Goal: Task Accomplishment & Management: Use online tool/utility

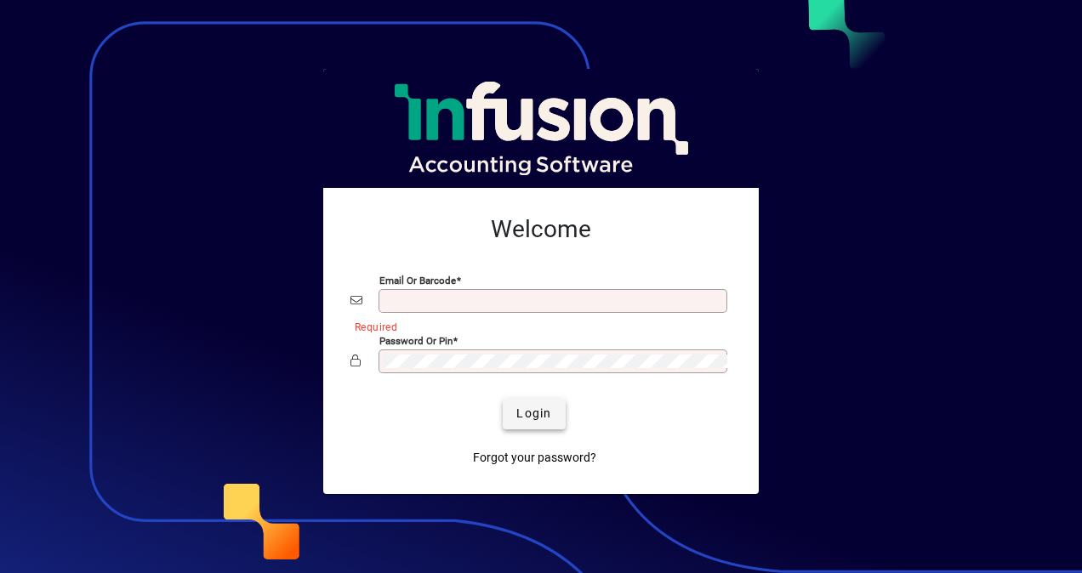
type input "**********"
click at [530, 407] on span "Login" at bounding box center [533, 414] width 35 height 18
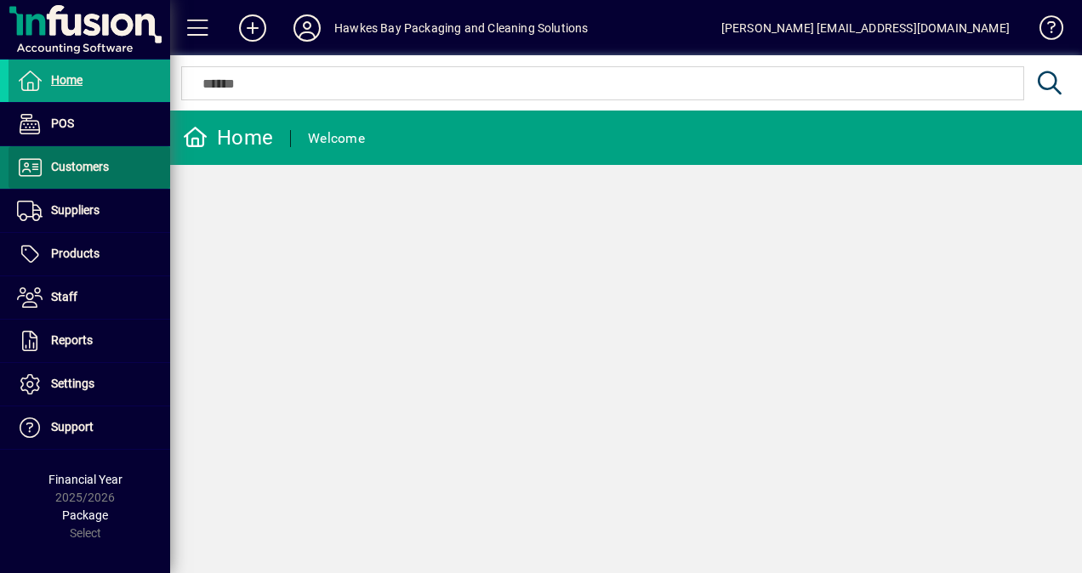
click at [59, 171] on span "Customers" at bounding box center [80, 167] width 58 height 14
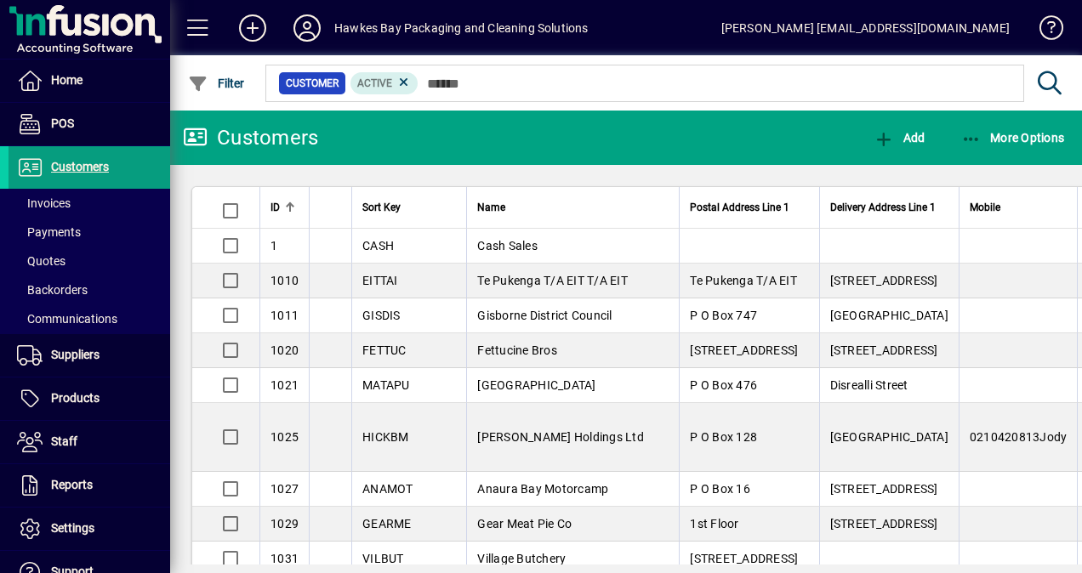
click at [64, 202] on span "Invoices" at bounding box center [44, 203] width 54 height 14
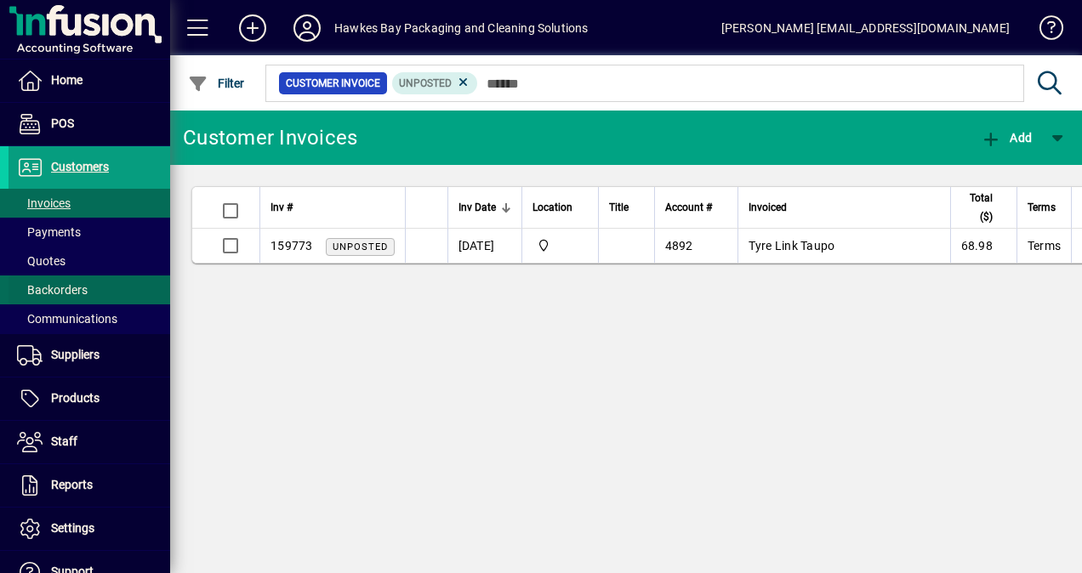
click at [56, 296] on span "Backorders" at bounding box center [48, 291] width 79 height 18
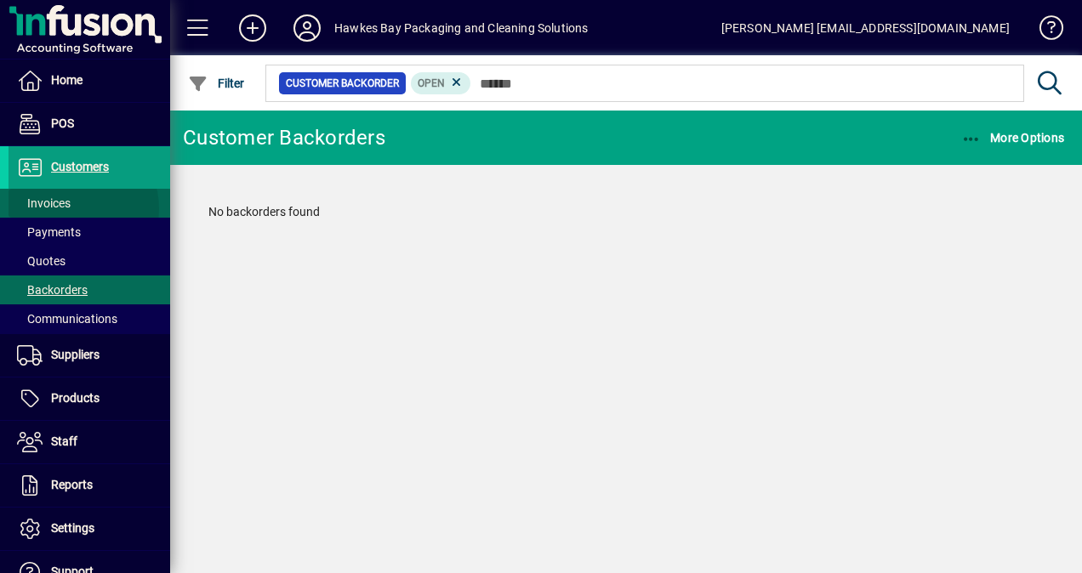
click at [71, 208] on span at bounding box center [90, 203] width 162 height 41
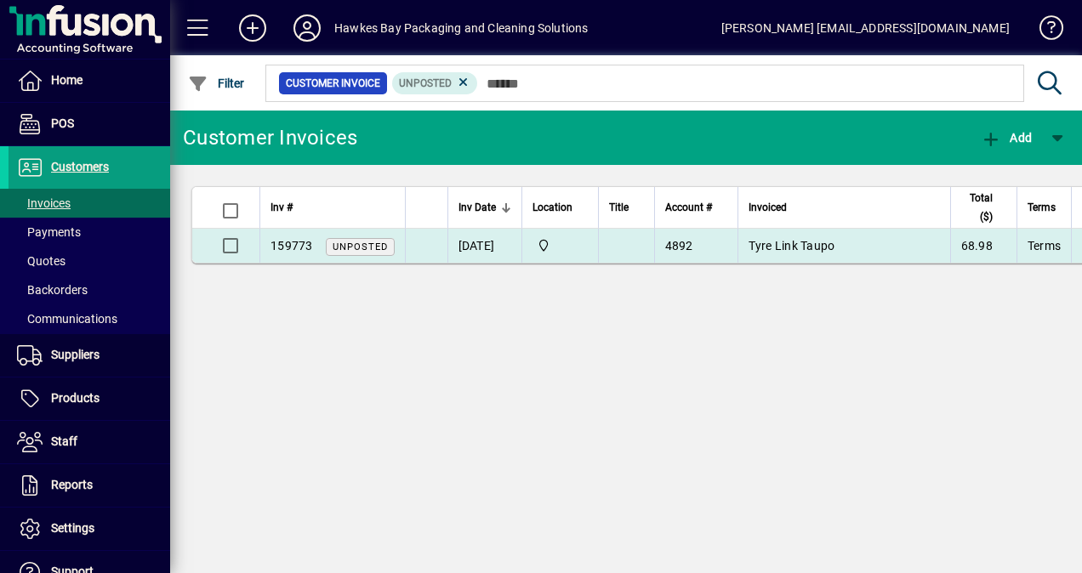
click at [830, 249] on span "Tyre Link Taupo" at bounding box center [791, 246] width 87 height 14
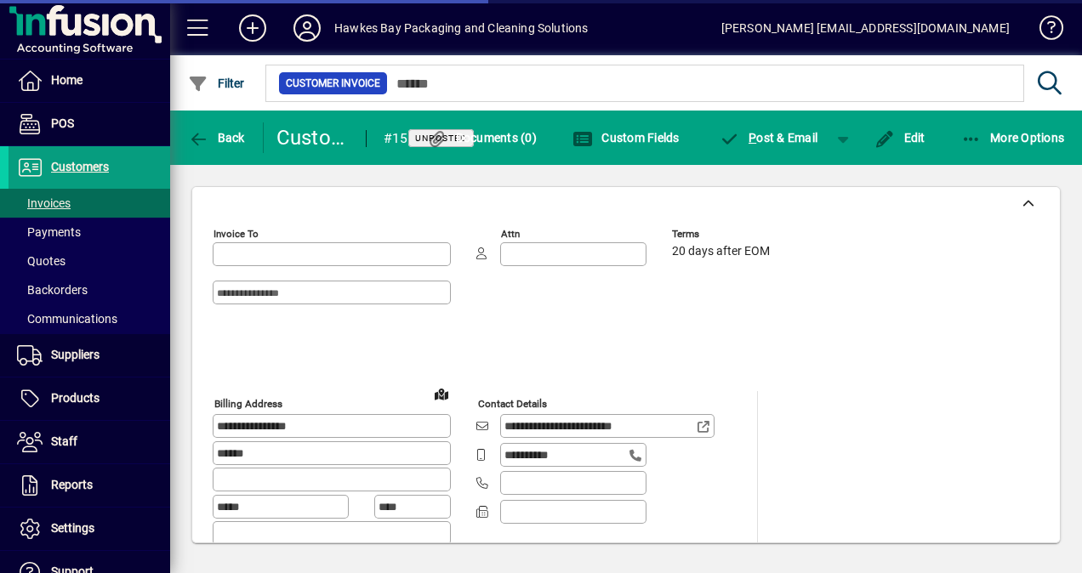
type input "**********"
type input "*******"
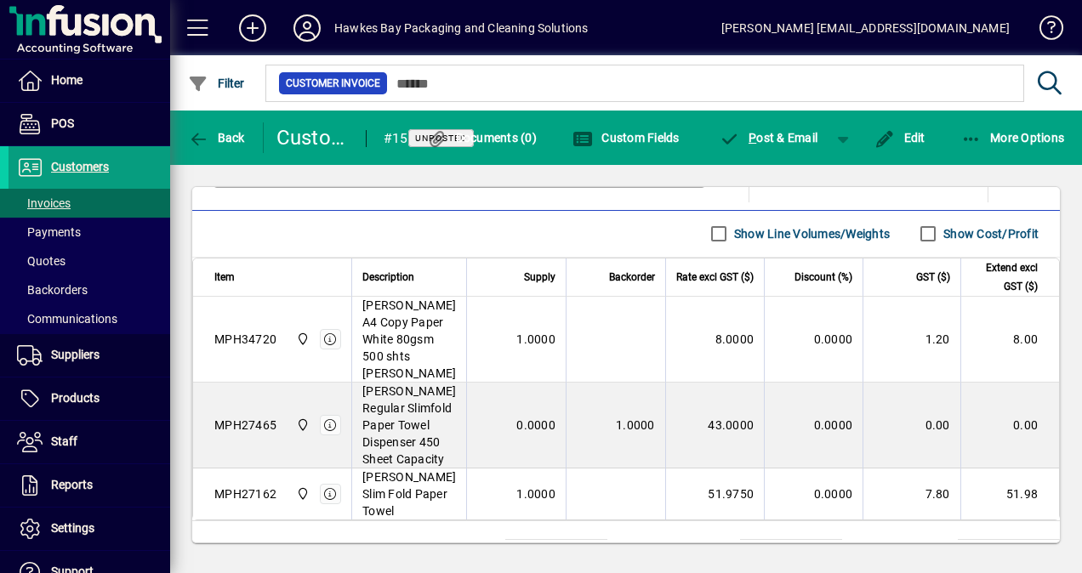
scroll to position [1080, 0]
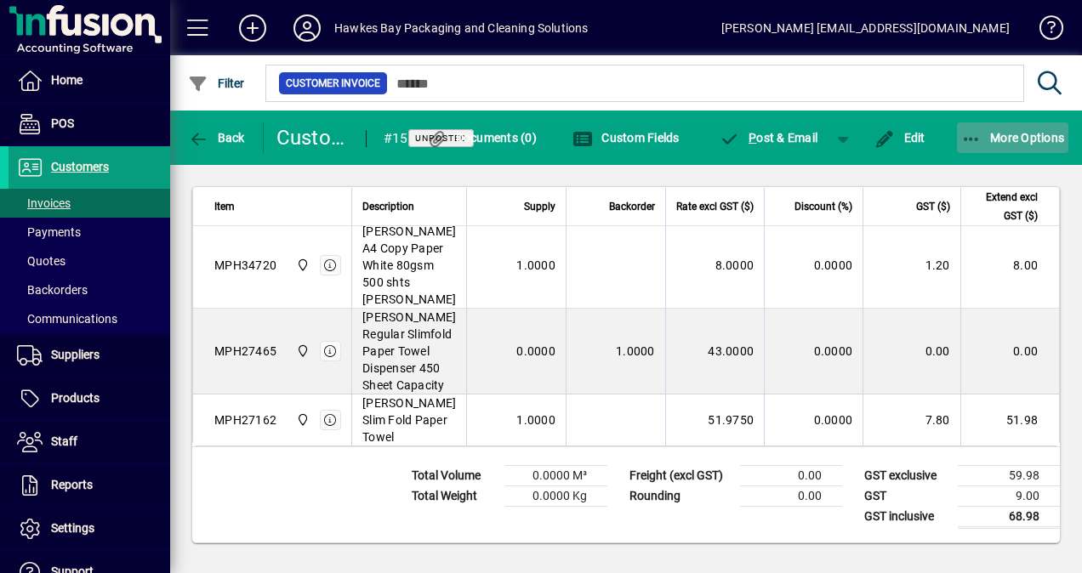
click at [969, 143] on icon "button" at bounding box center [971, 139] width 21 height 17
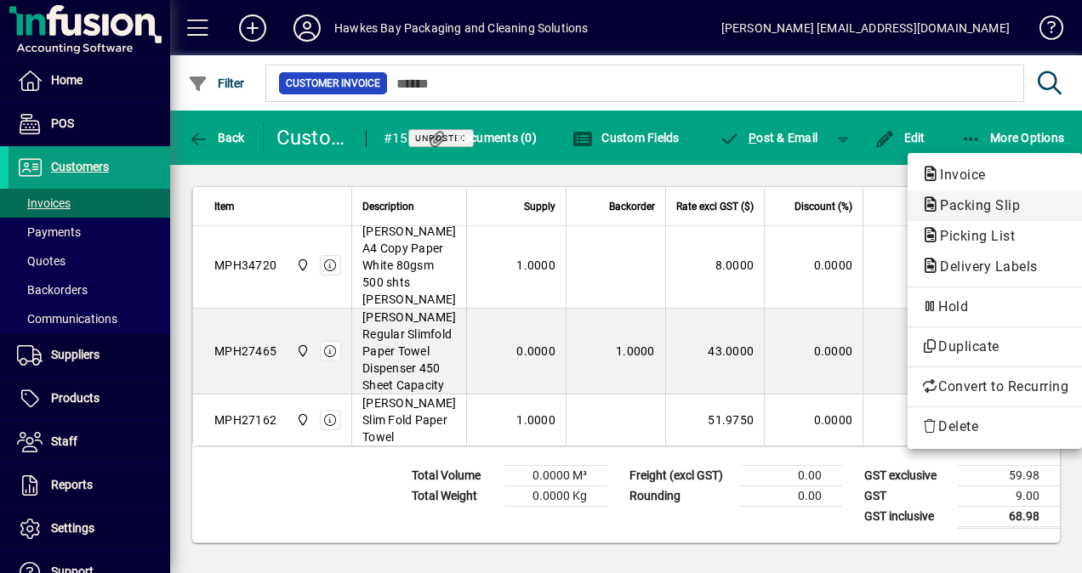
click at [970, 208] on span "Packing Slip" at bounding box center [974, 205] width 107 height 16
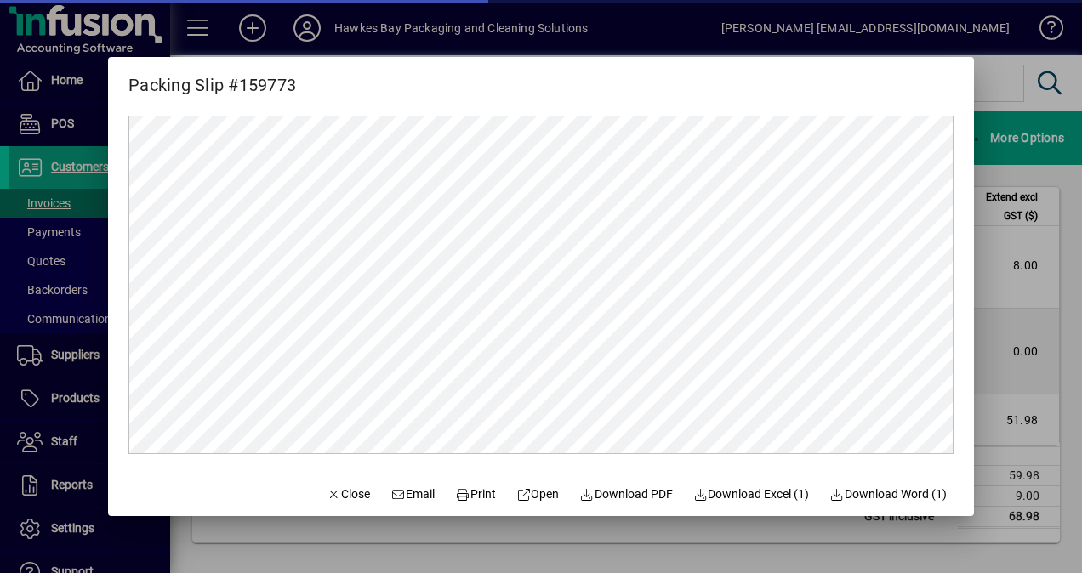
scroll to position [0, 0]
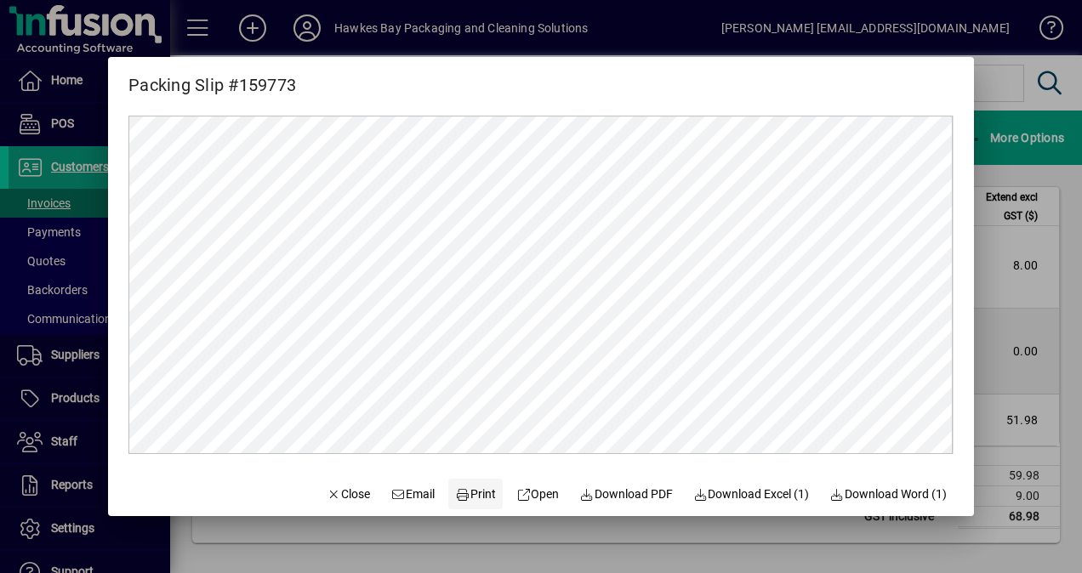
click at [461, 494] on span "Print" at bounding box center [475, 495] width 41 height 18
click at [327, 497] on span "Close" at bounding box center [349, 495] width 44 height 18
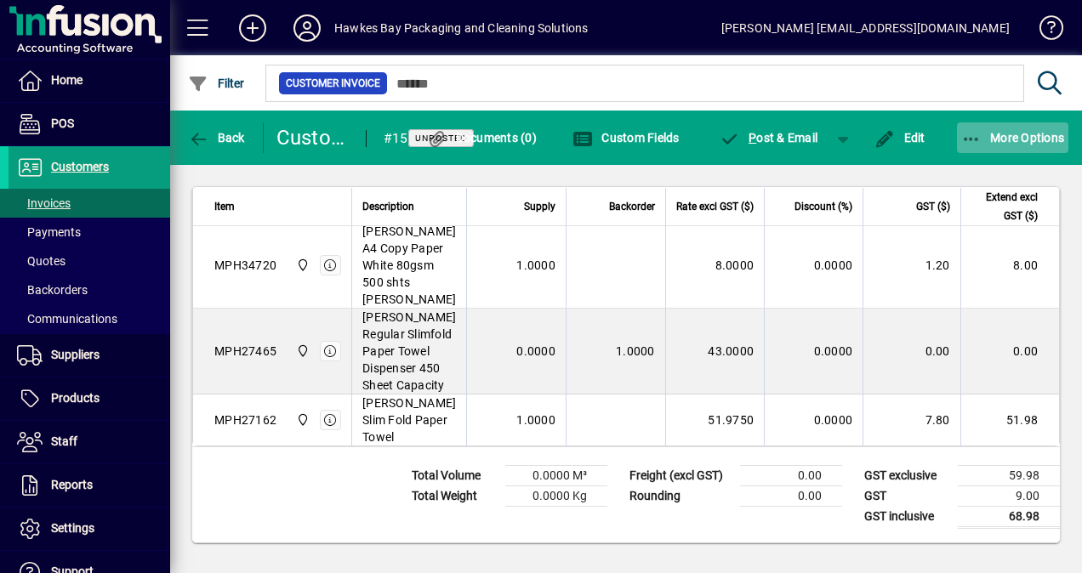
click at [973, 128] on span "button" at bounding box center [1013, 137] width 112 height 41
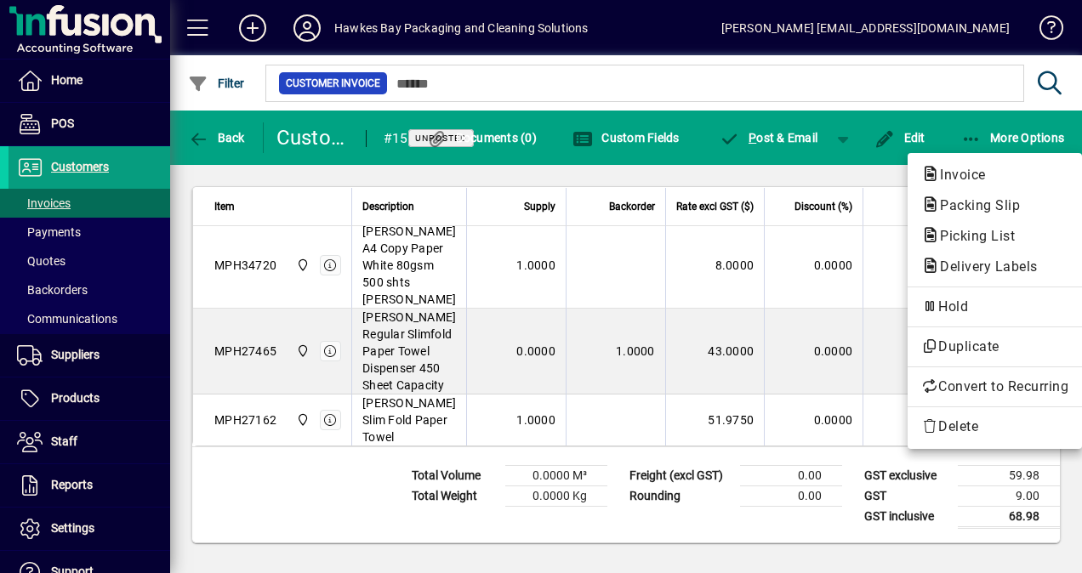
click at [57, 151] on div at bounding box center [541, 286] width 1082 height 573
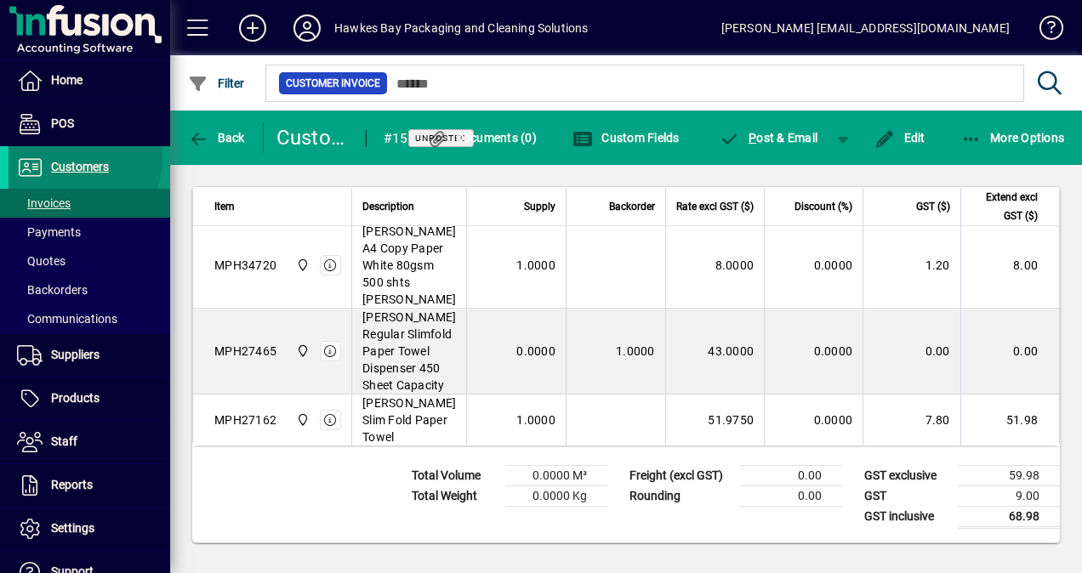
click at [58, 157] on span "Customers" at bounding box center [59, 167] width 100 height 20
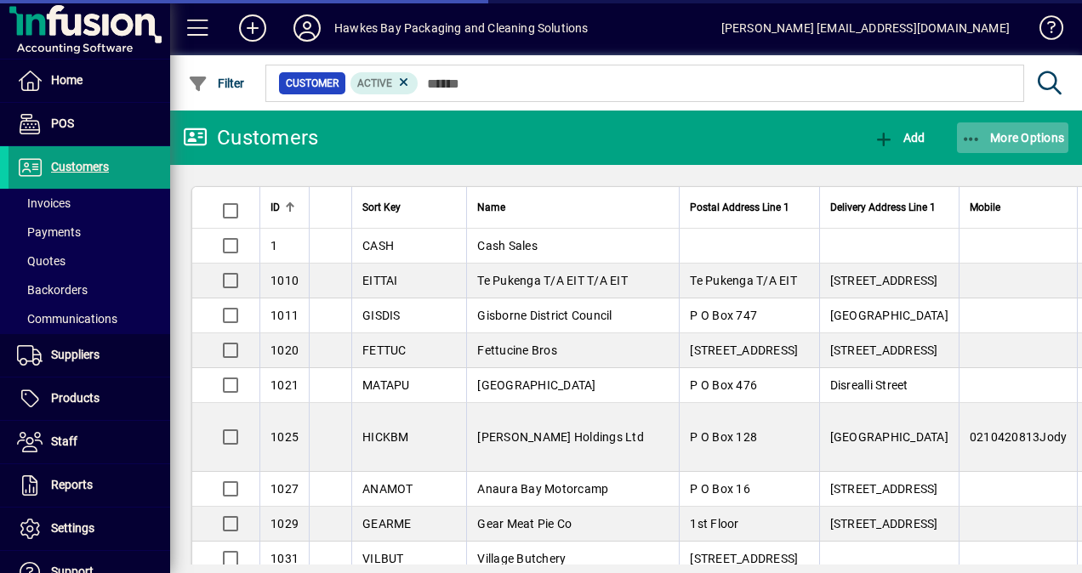
click at [980, 134] on icon "button" at bounding box center [971, 139] width 21 height 17
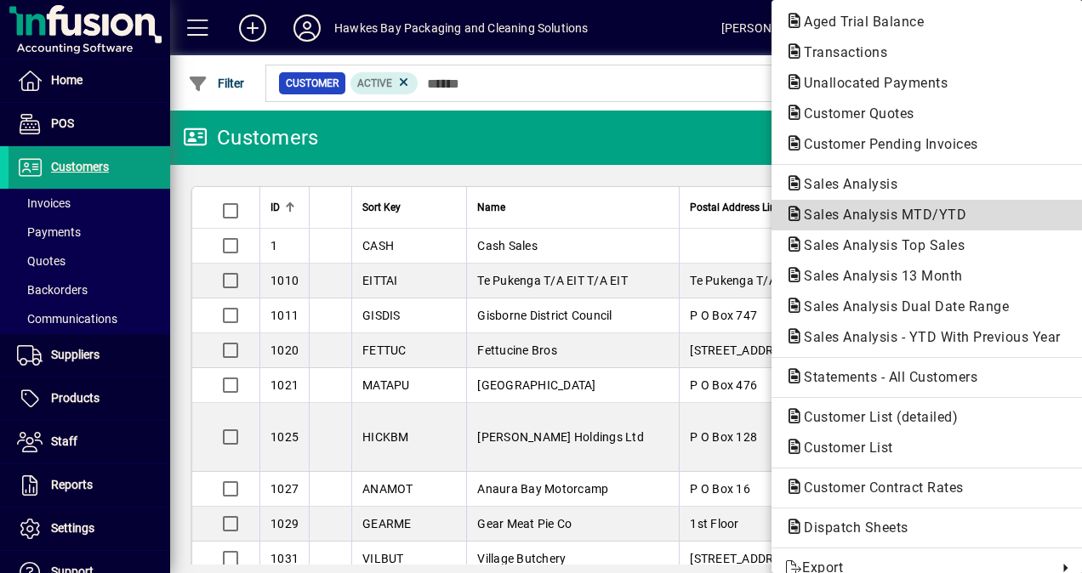
click at [839, 223] on span "Sales Analysis MTD/YTD" at bounding box center [927, 215] width 284 height 20
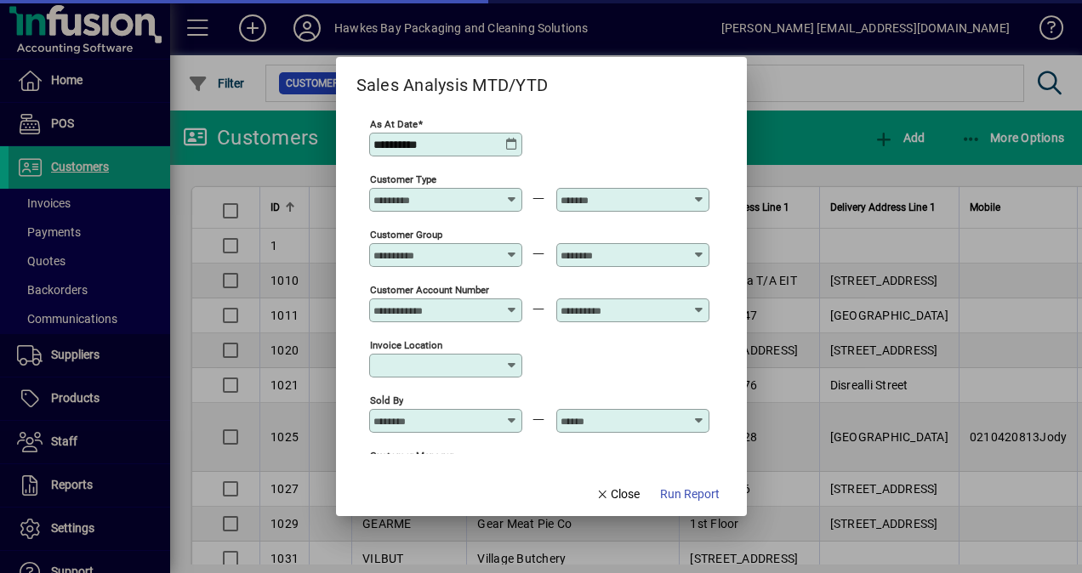
scroll to position [85, 0]
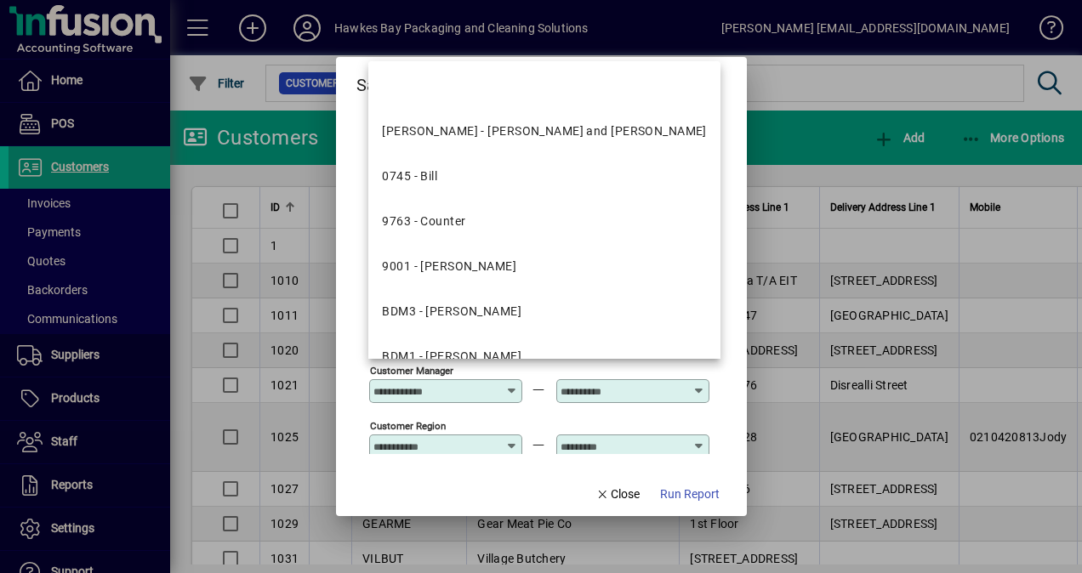
click at [413, 384] on input "Customer Manager" at bounding box center [435, 391] width 124 height 14
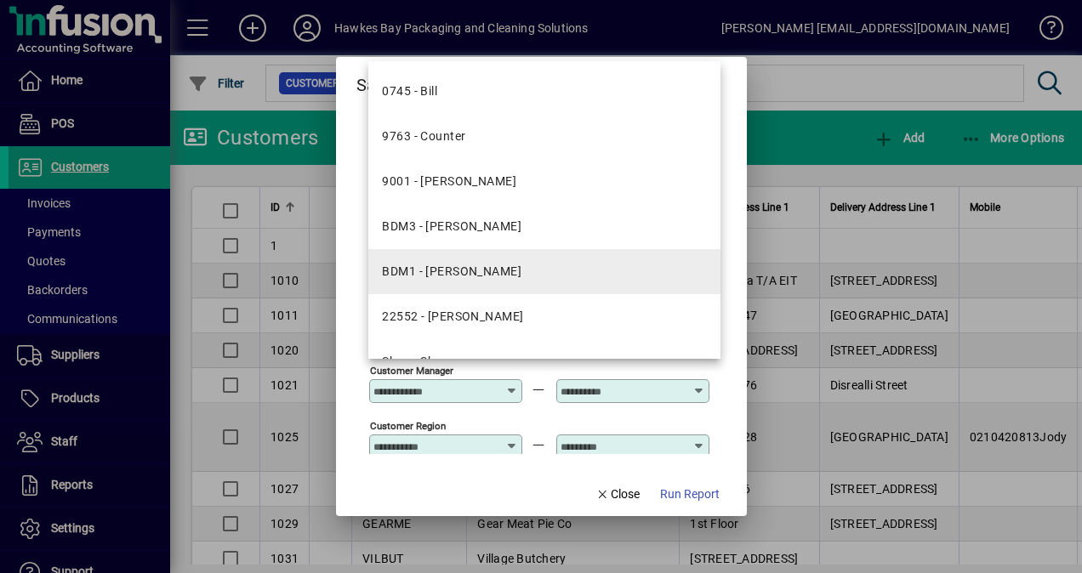
click at [442, 277] on div "BDM1 - [PERSON_NAME]" at bounding box center [451, 272] width 139 height 18
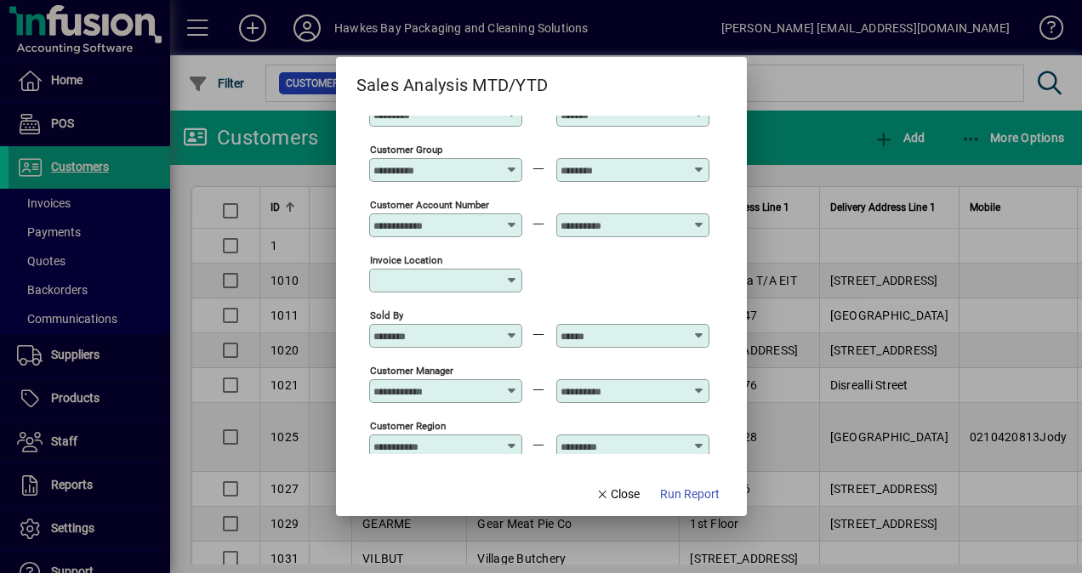
type input "**********"
click at [415, 329] on input "Sold By" at bounding box center [435, 336] width 124 height 14
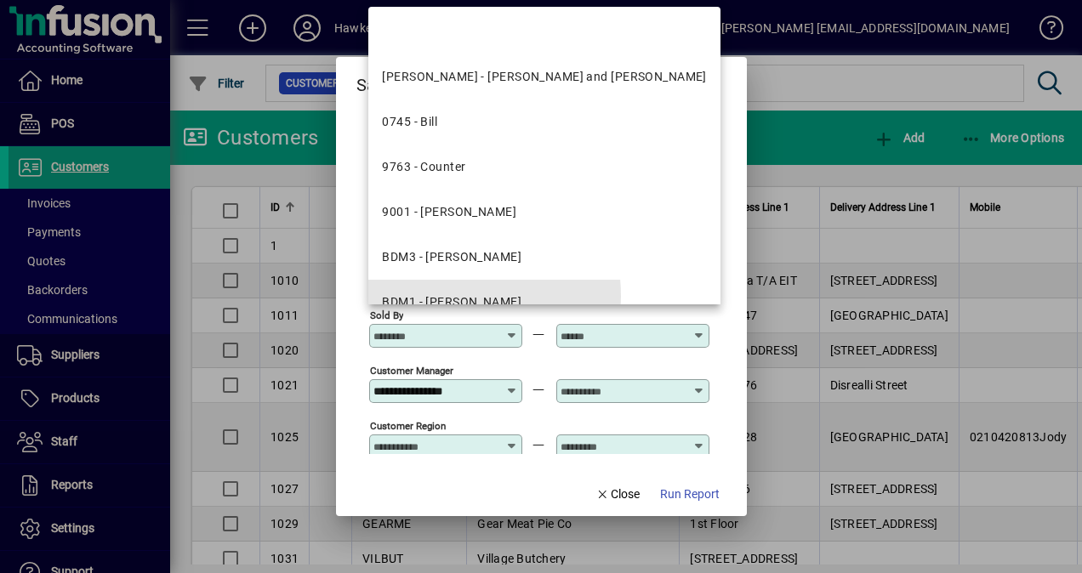
drag, startPoint x: 443, startPoint y: 296, endPoint x: 519, endPoint y: 296, distance: 75.7
click at [443, 294] on div "BDM1 - [PERSON_NAME]" at bounding box center [451, 302] width 139 height 18
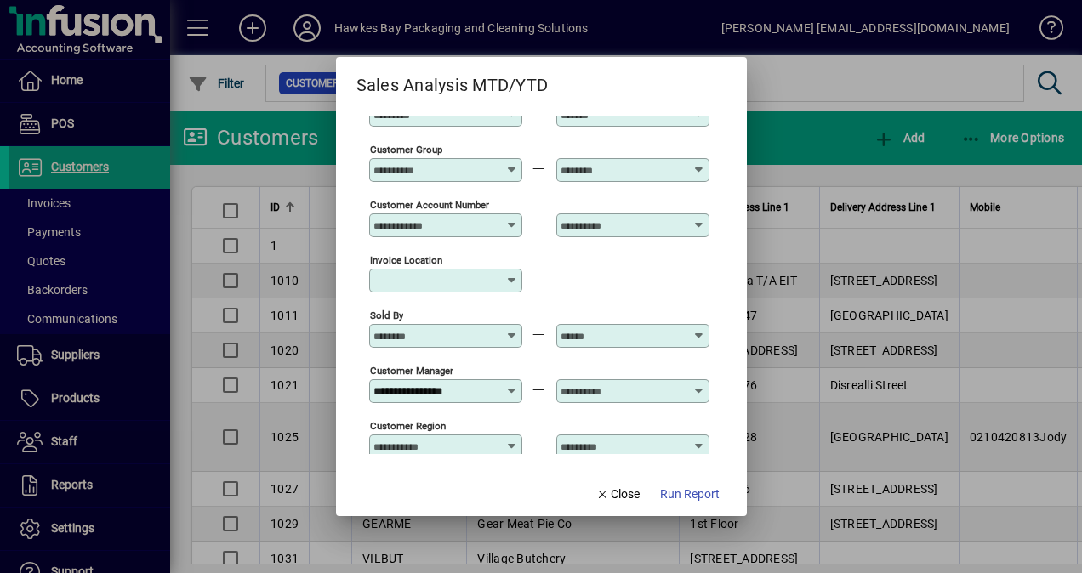
type input "**********"
click at [670, 498] on span "Run Report" at bounding box center [690, 495] width 60 height 18
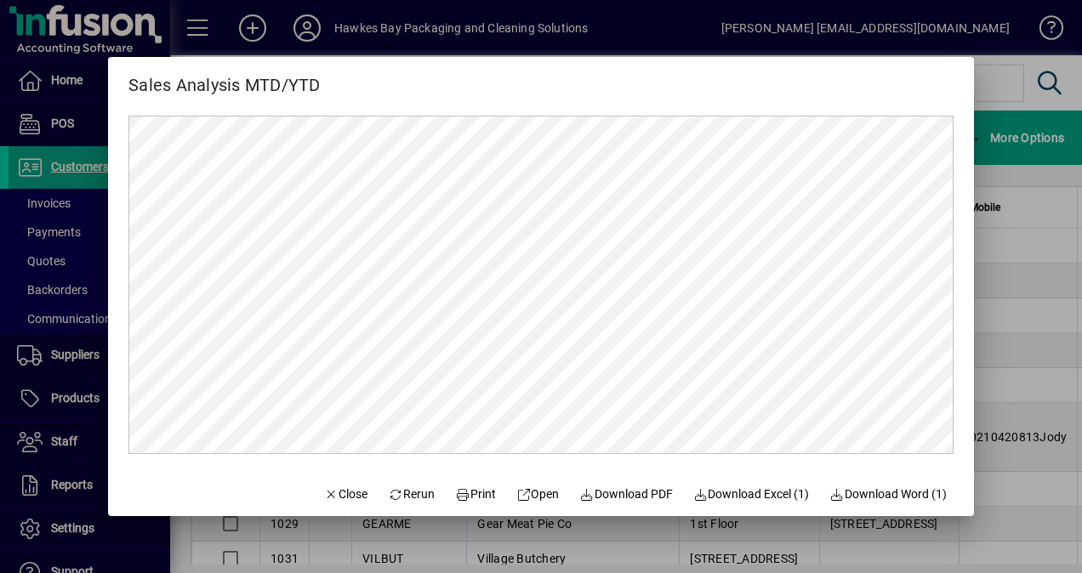
scroll to position [0, 0]
click at [335, 495] on span "Close" at bounding box center [346, 495] width 44 height 18
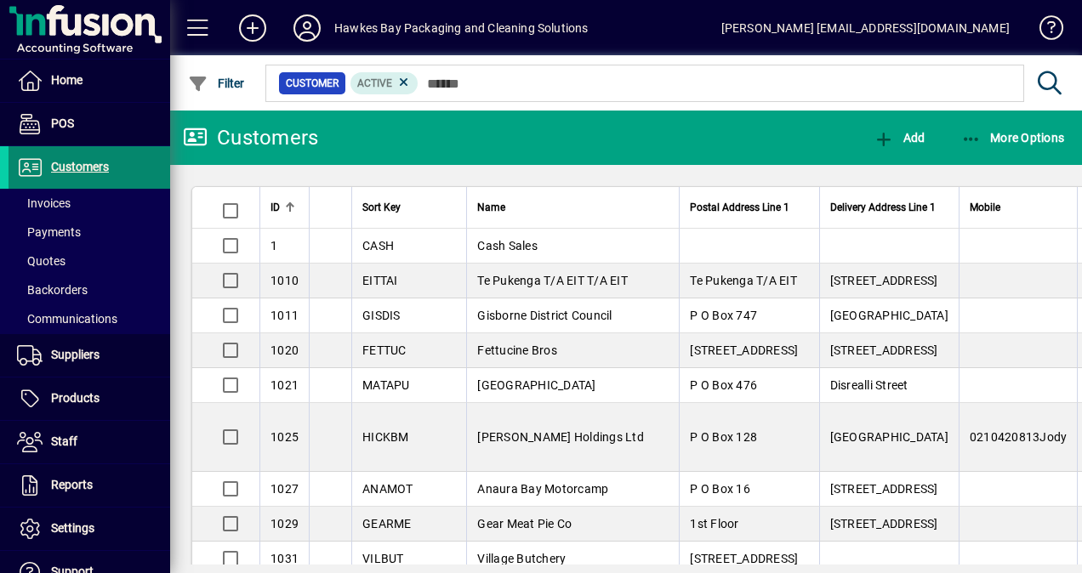
click at [98, 160] on span "Customers" at bounding box center [80, 167] width 58 height 14
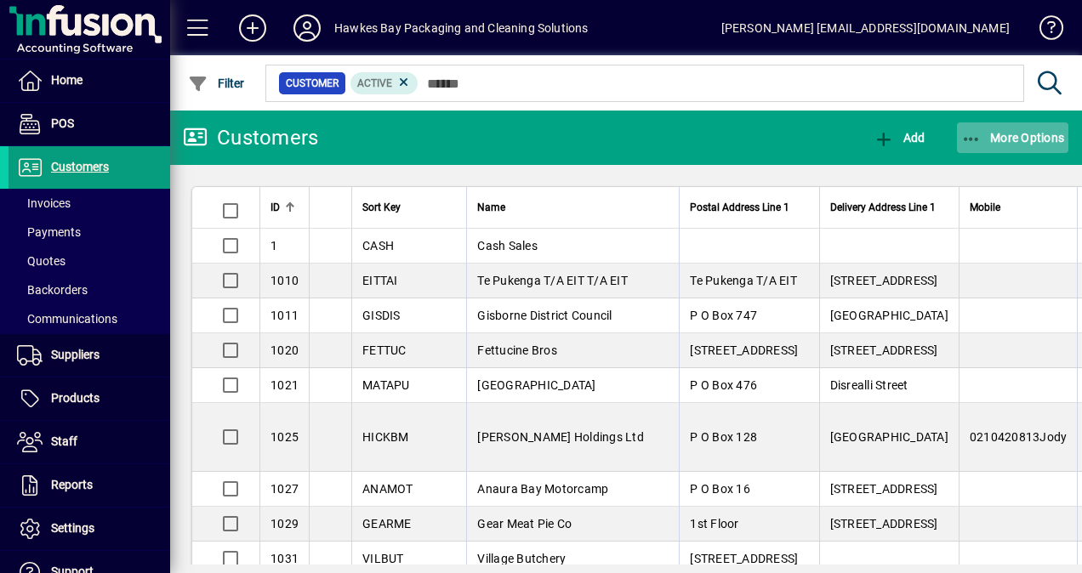
click at [977, 139] on icon "button" at bounding box center [971, 139] width 21 height 17
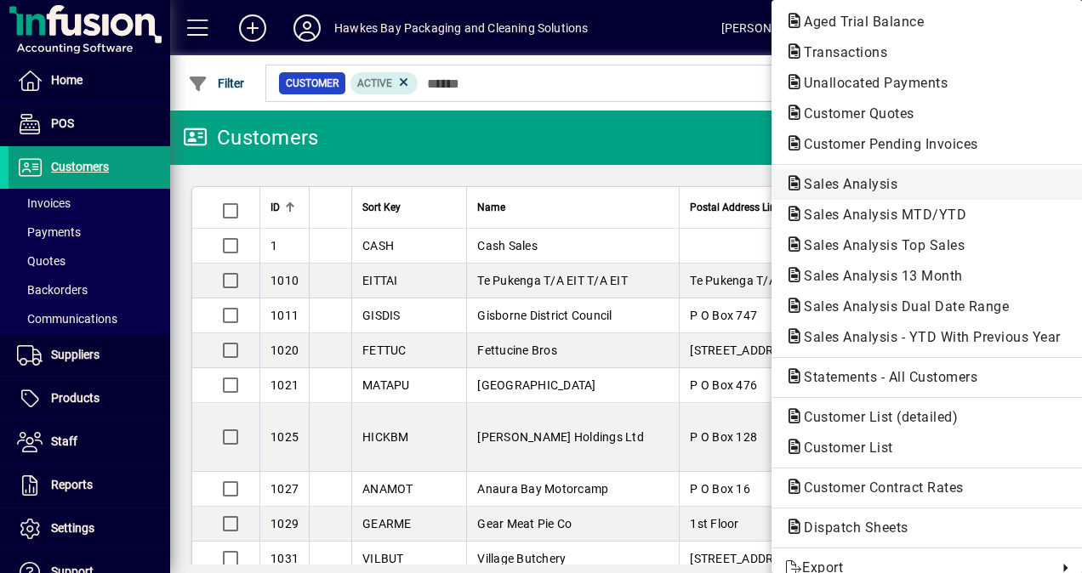
click at [801, 183] on span "Sales Analysis" at bounding box center [845, 184] width 121 height 16
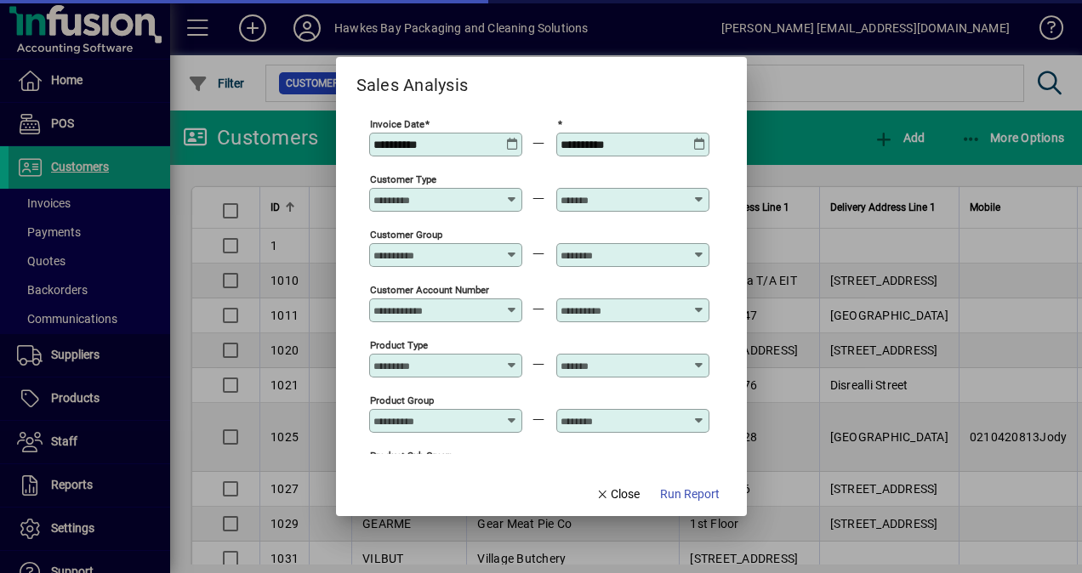
type input "**********"
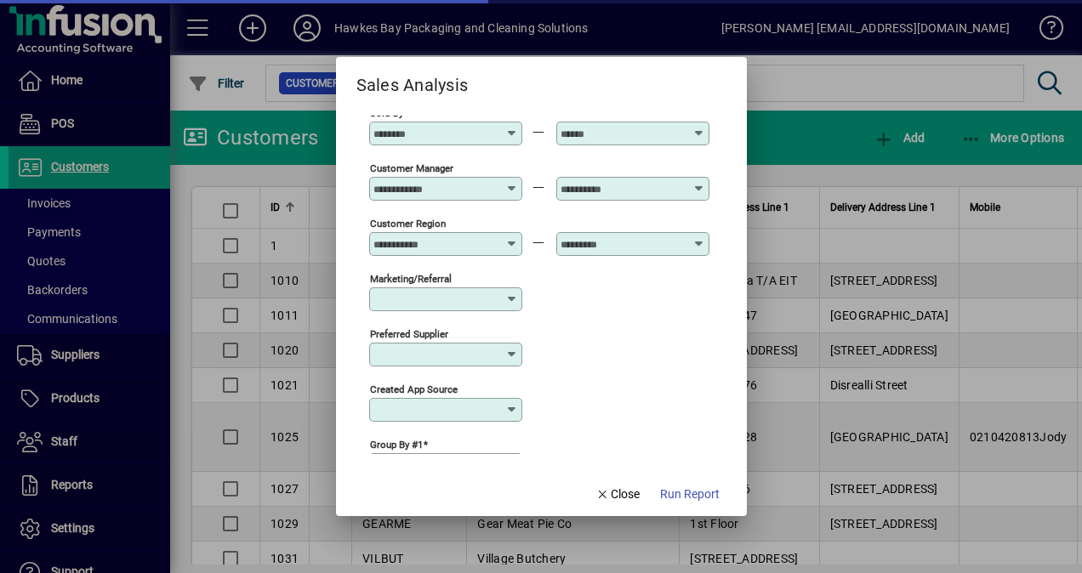
scroll to position [510, 0]
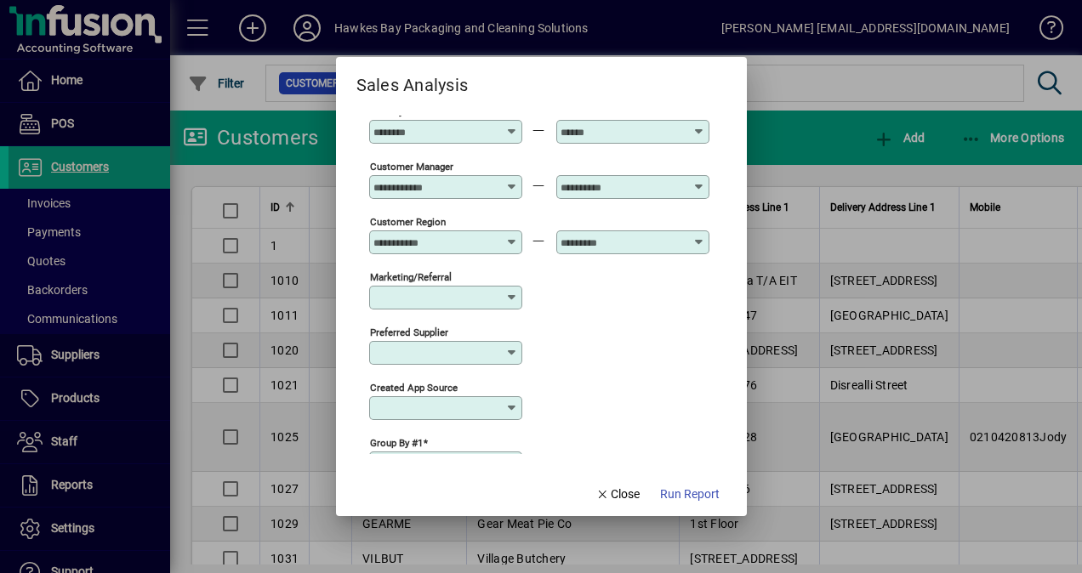
click at [423, 182] on input "Customer Manager" at bounding box center [435, 187] width 124 height 14
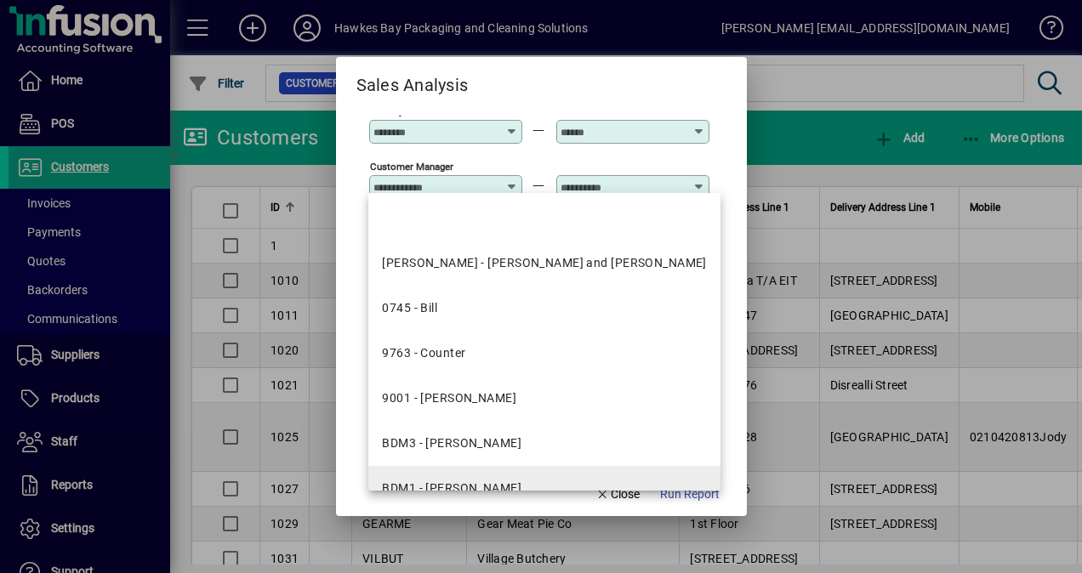
click at [457, 483] on div "BDM1 - [PERSON_NAME]" at bounding box center [451, 489] width 139 height 18
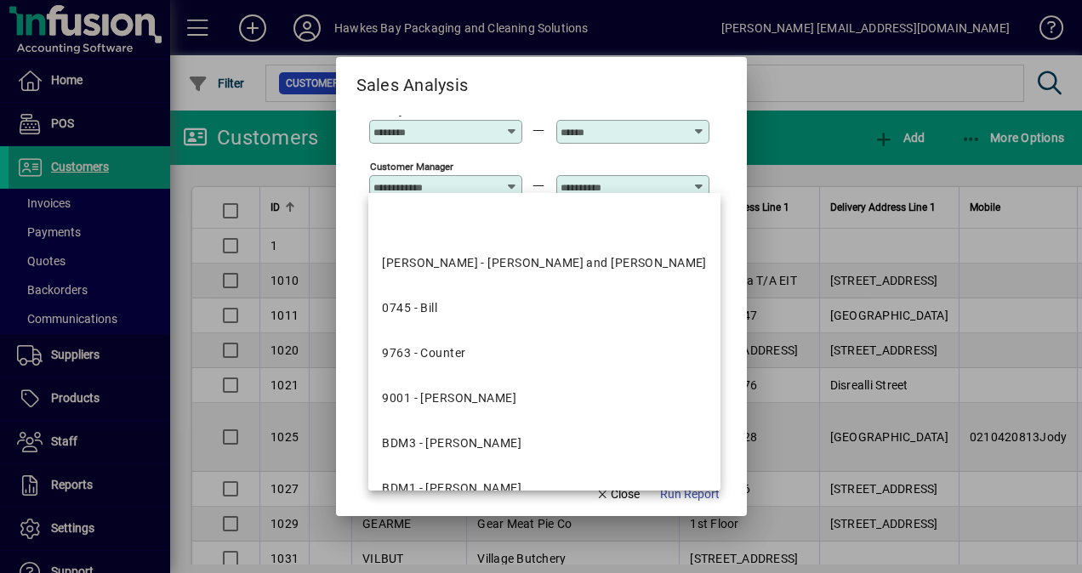
type input "**********"
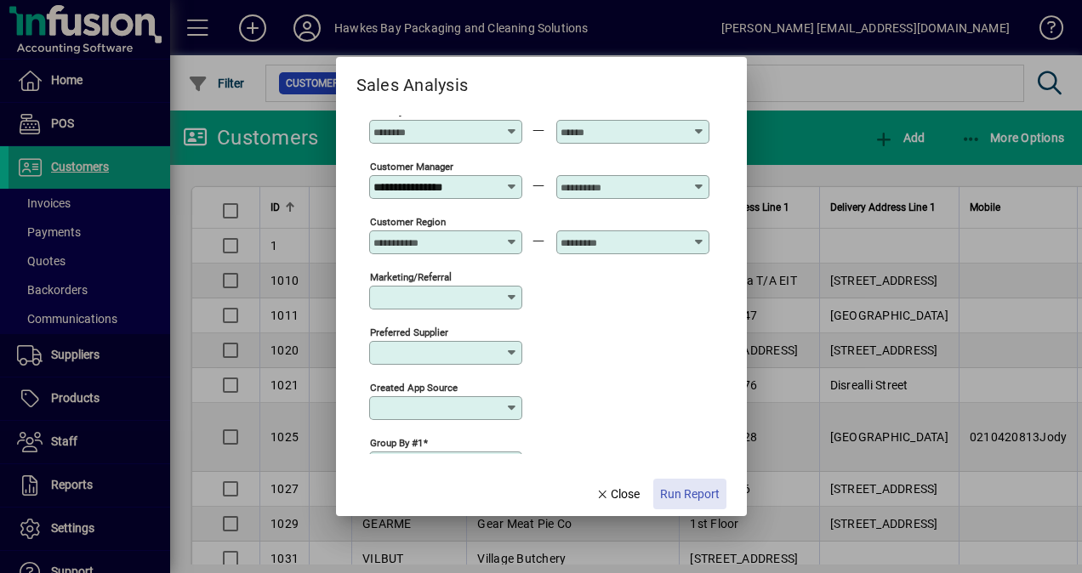
click at [691, 493] on span "Run Report" at bounding box center [690, 495] width 60 height 18
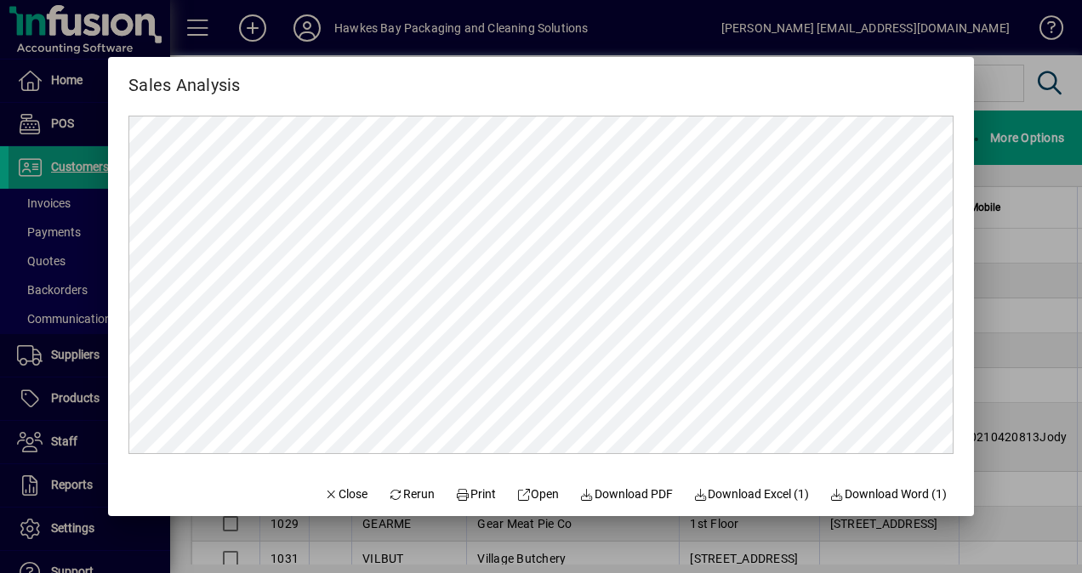
scroll to position [0, 0]
drag, startPoint x: 339, startPoint y: 488, endPoint x: 201, endPoint y: 459, distance: 141.6
click at [339, 488] on span "Close" at bounding box center [346, 495] width 44 height 18
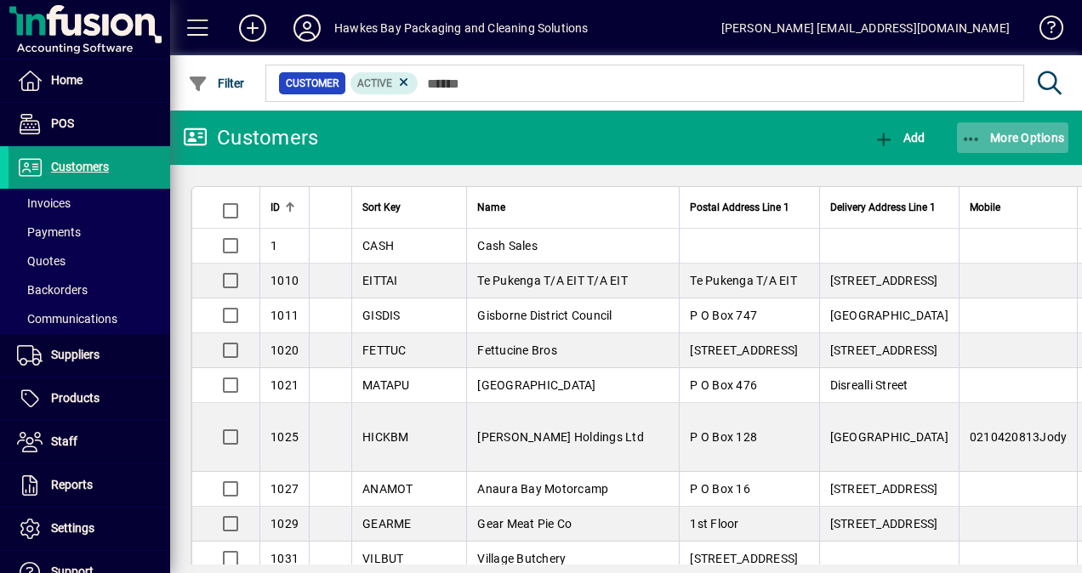
click at [973, 137] on icon "button" at bounding box center [971, 139] width 21 height 17
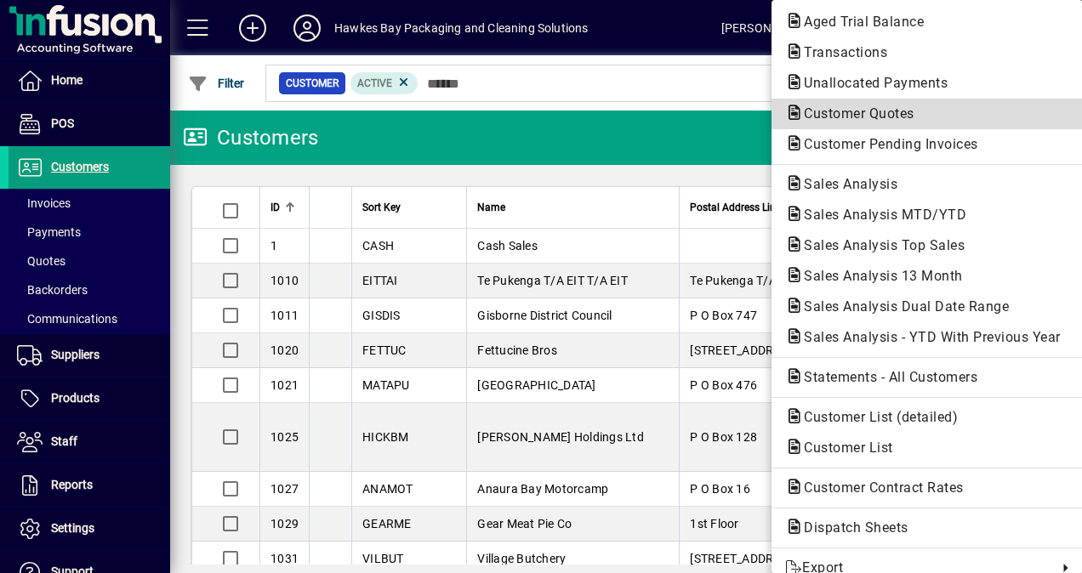
click at [839, 109] on span "Customer Quotes" at bounding box center [854, 113] width 138 height 16
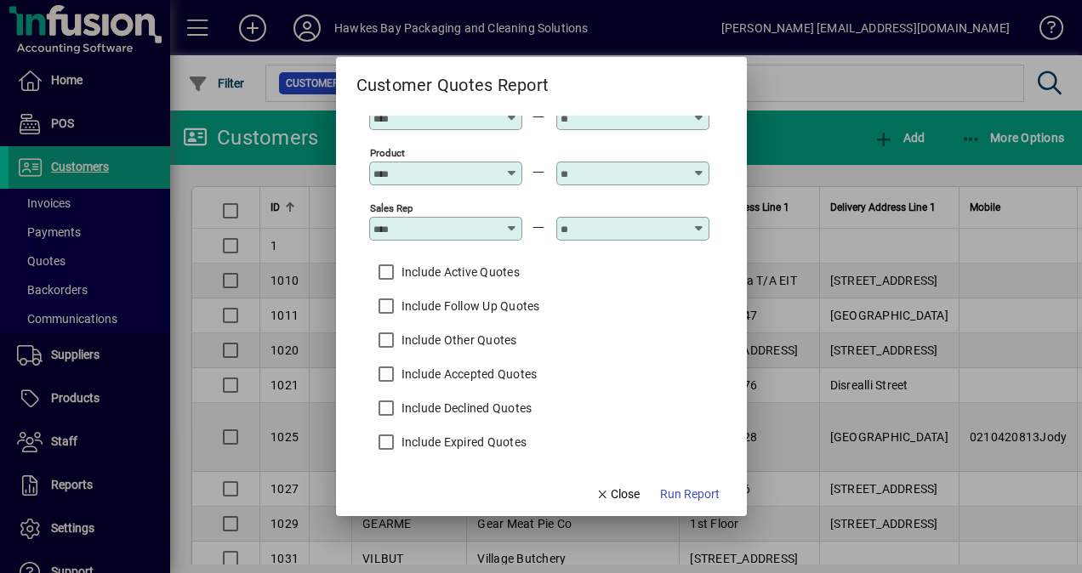
scroll to position [526, 0]
click at [437, 223] on input "Sales Rep" at bounding box center [435, 227] width 124 height 14
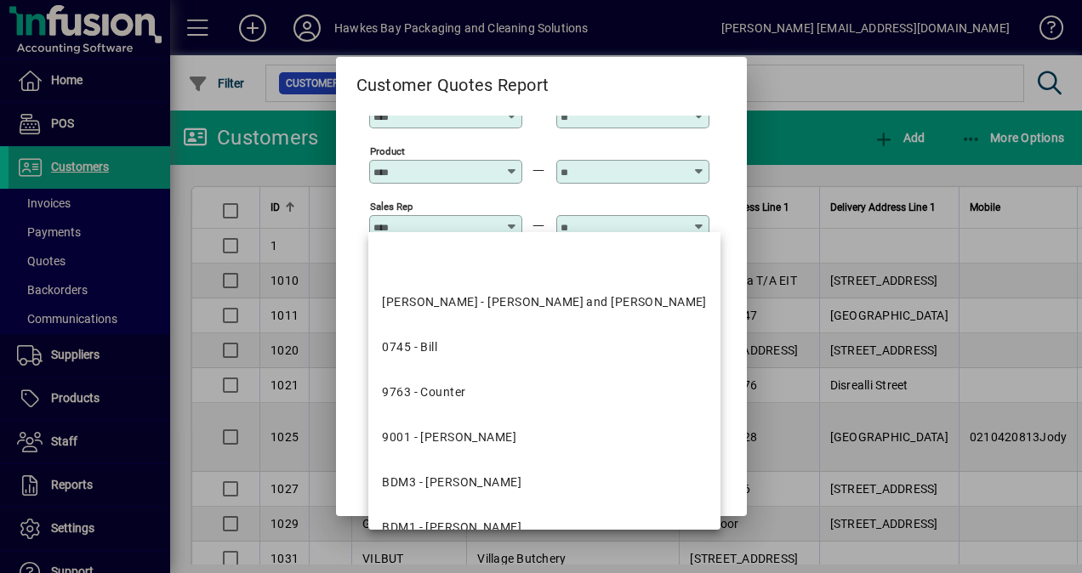
click at [883, 83] on div at bounding box center [541, 286] width 1082 height 573
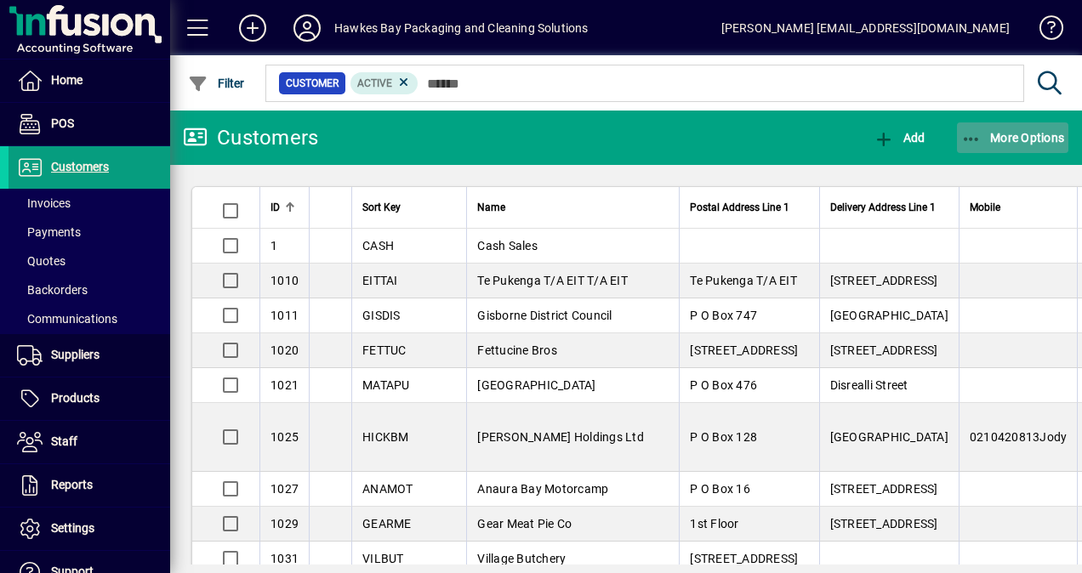
click at [1007, 135] on span "More Options" at bounding box center [1013, 138] width 104 height 14
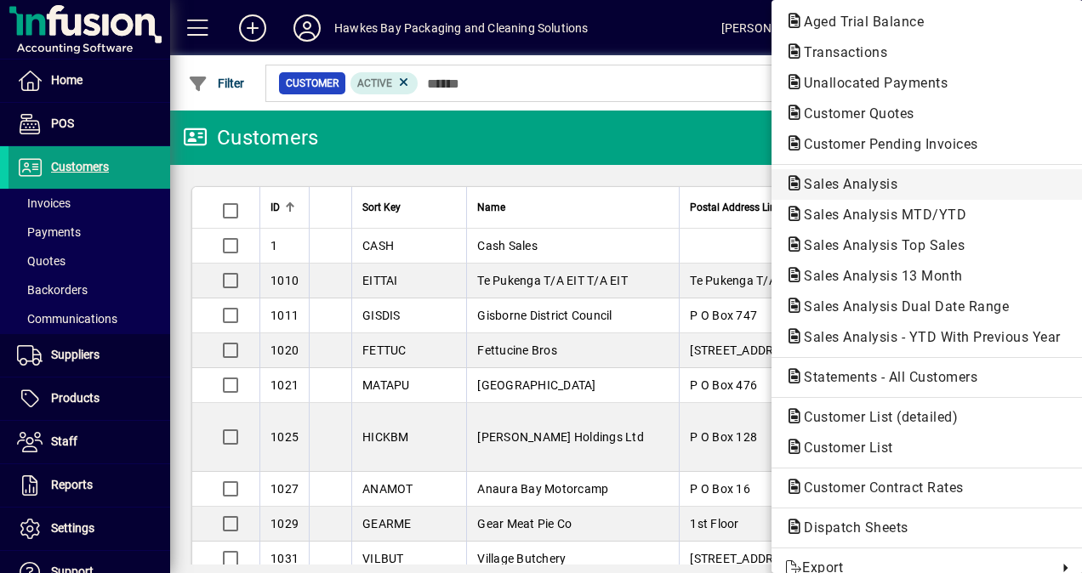
click at [799, 181] on span "Sales Analysis" at bounding box center [845, 184] width 121 height 16
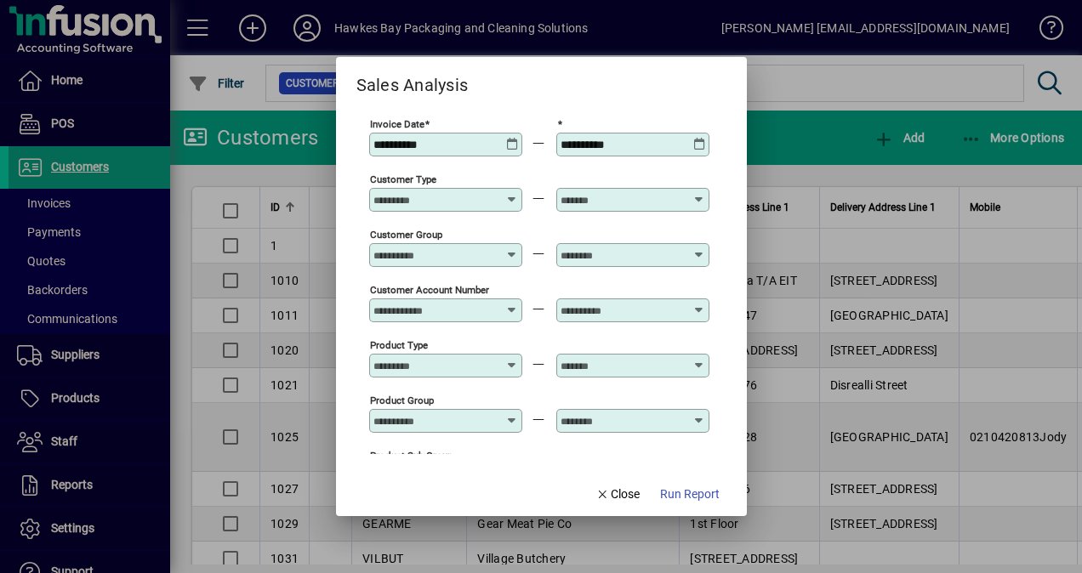
type input "**********"
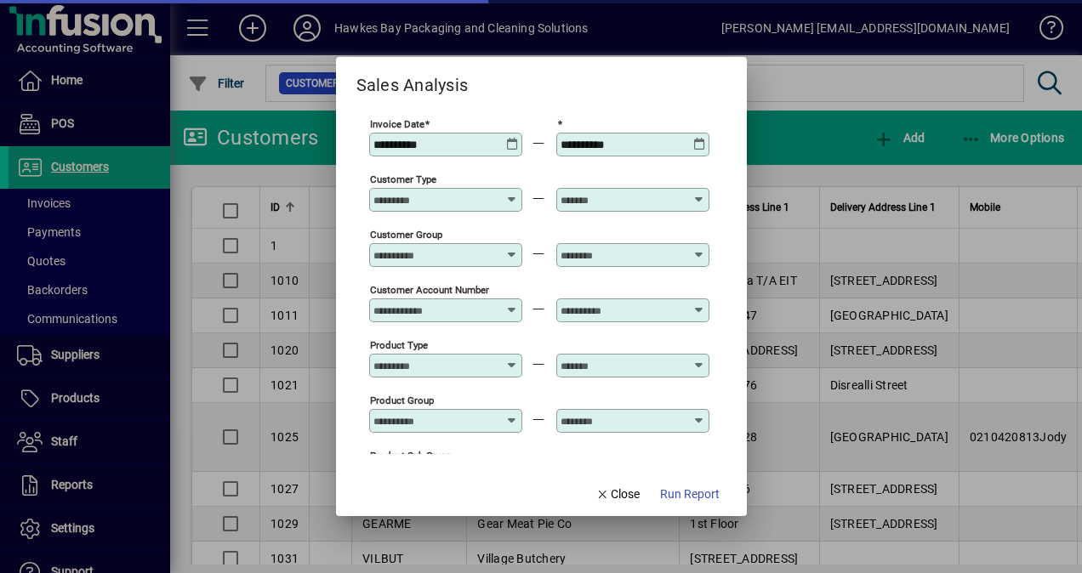
scroll to position [425, 0]
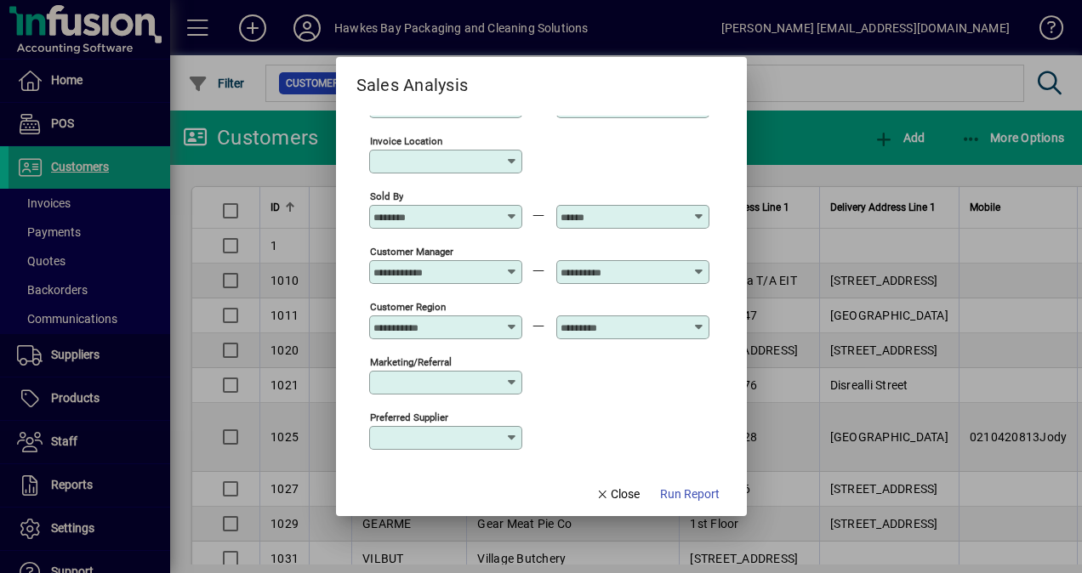
click at [424, 210] on input "Sold By" at bounding box center [435, 217] width 124 height 14
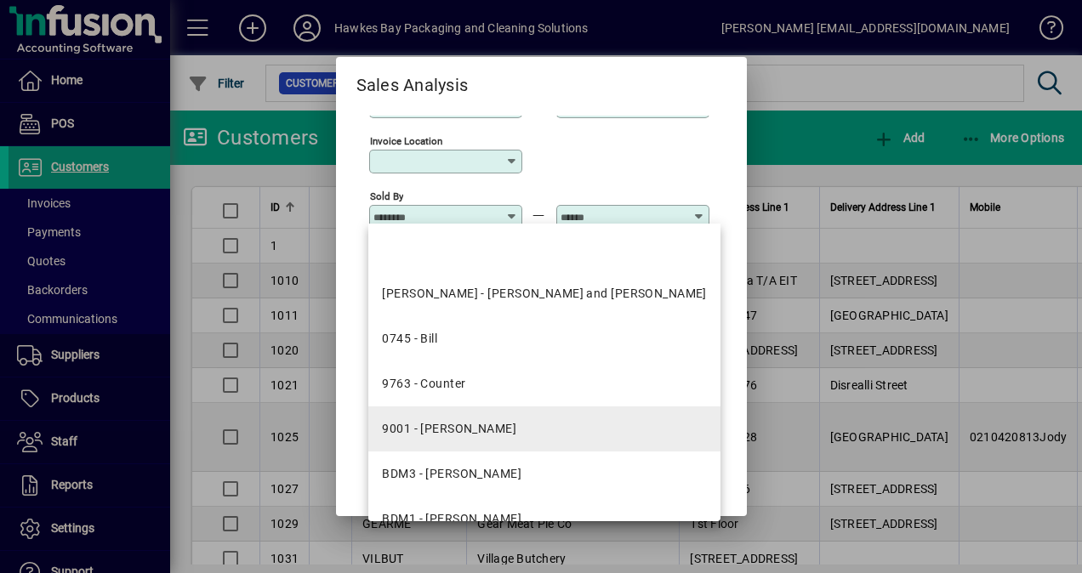
scroll to position [85, 0]
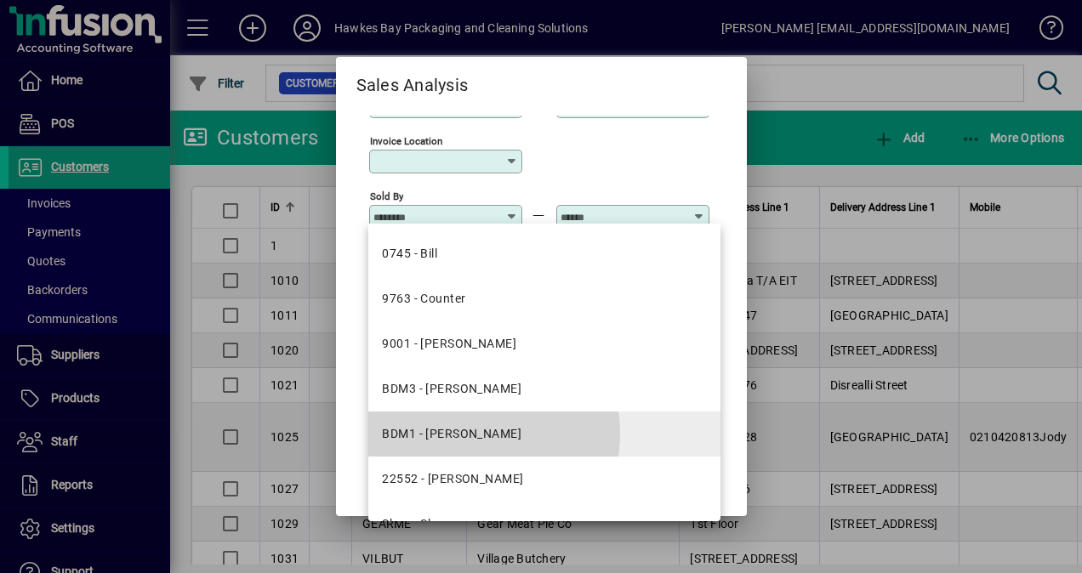
click at [456, 434] on div "BDM1 - [PERSON_NAME]" at bounding box center [451, 434] width 139 height 18
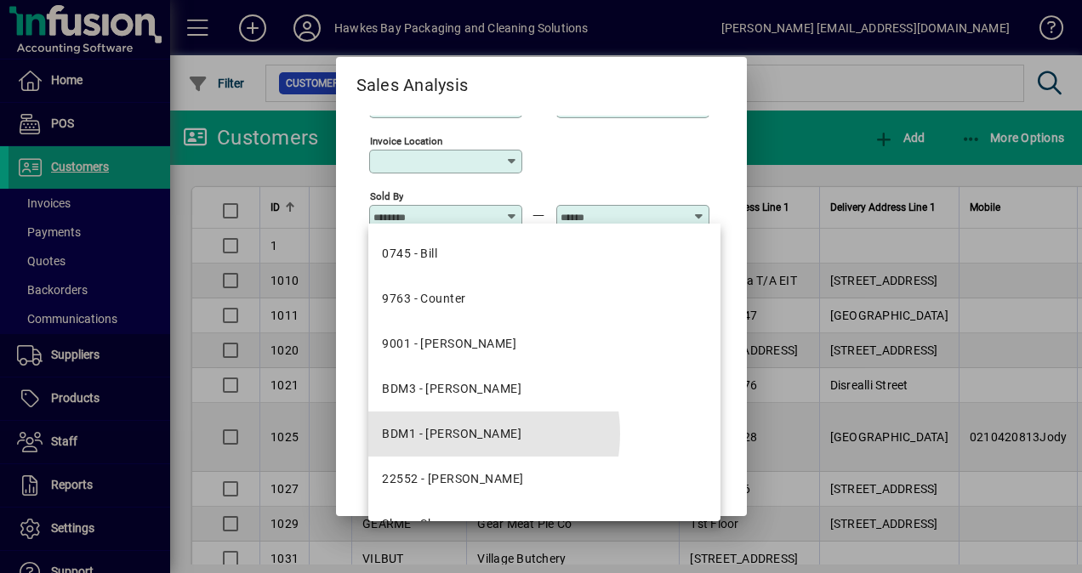
type input "**********"
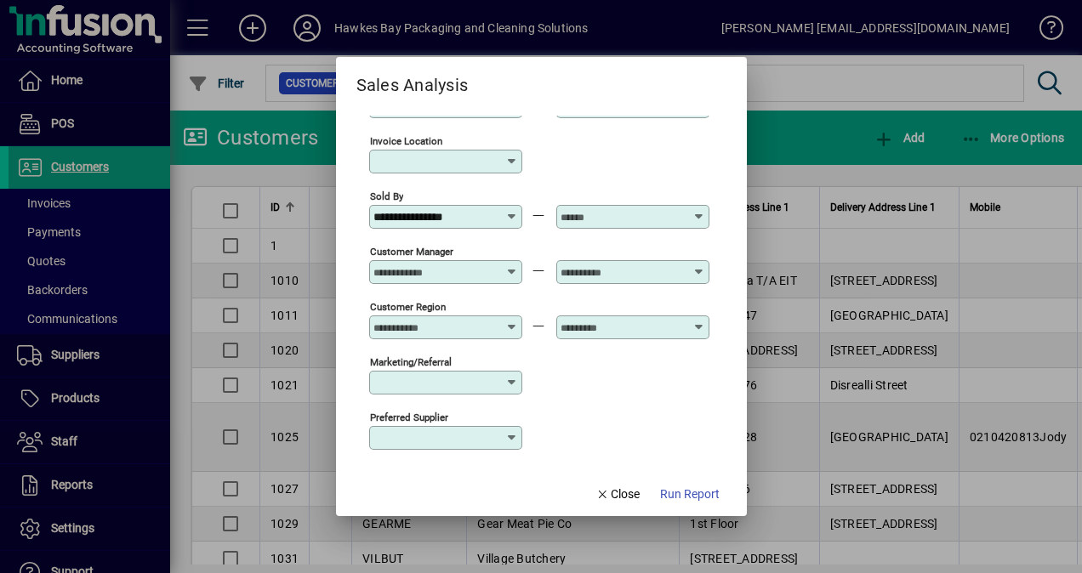
click at [401, 266] on input "Customer Manager" at bounding box center [435, 272] width 124 height 14
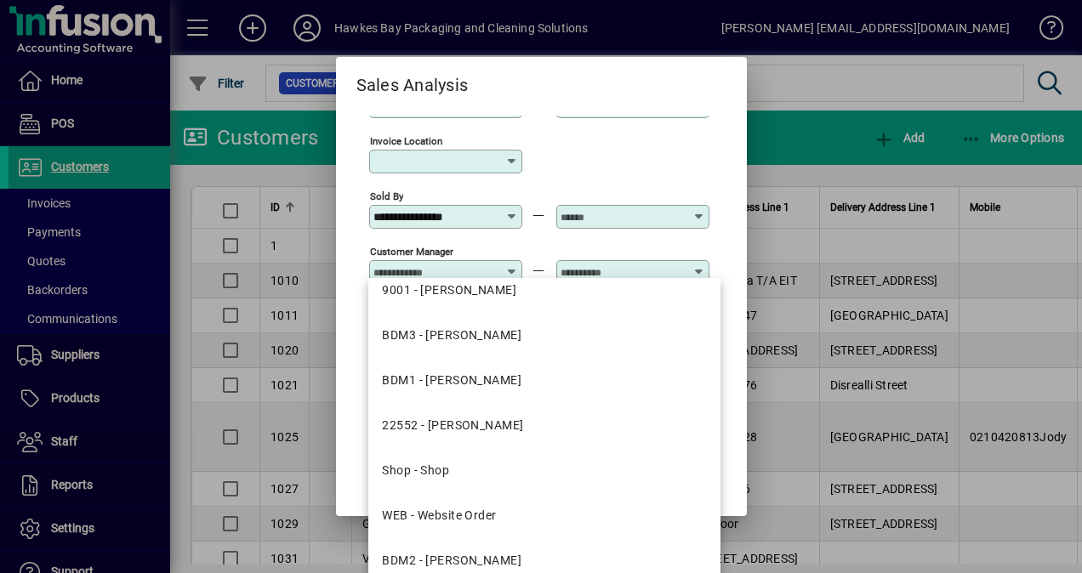
scroll to position [208, 0]
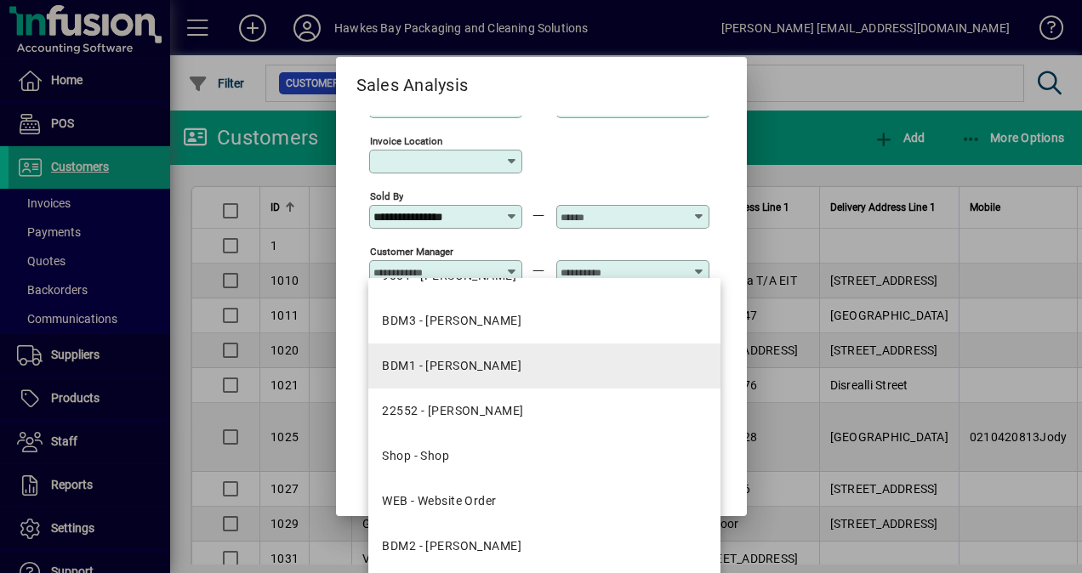
click at [446, 359] on div "BDM1 - [PERSON_NAME]" at bounding box center [451, 366] width 139 height 18
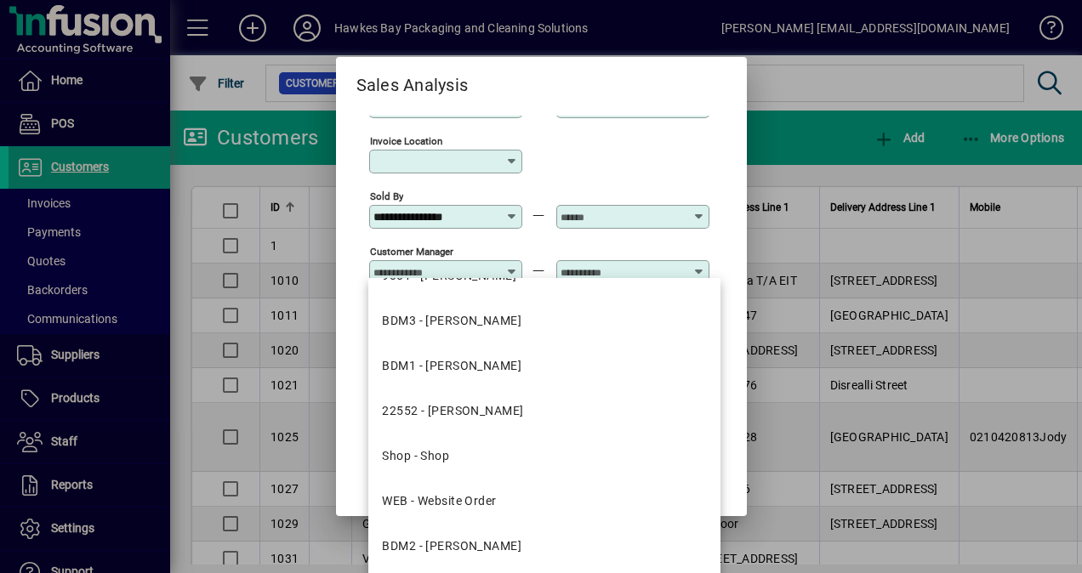
type input "**********"
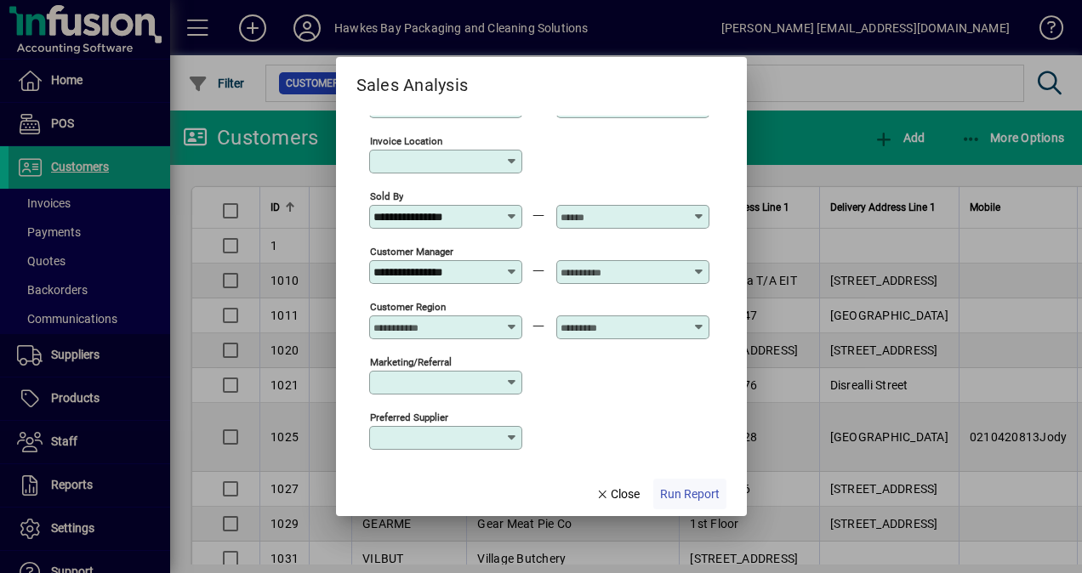
click at [691, 494] on span "Run Report" at bounding box center [690, 495] width 60 height 18
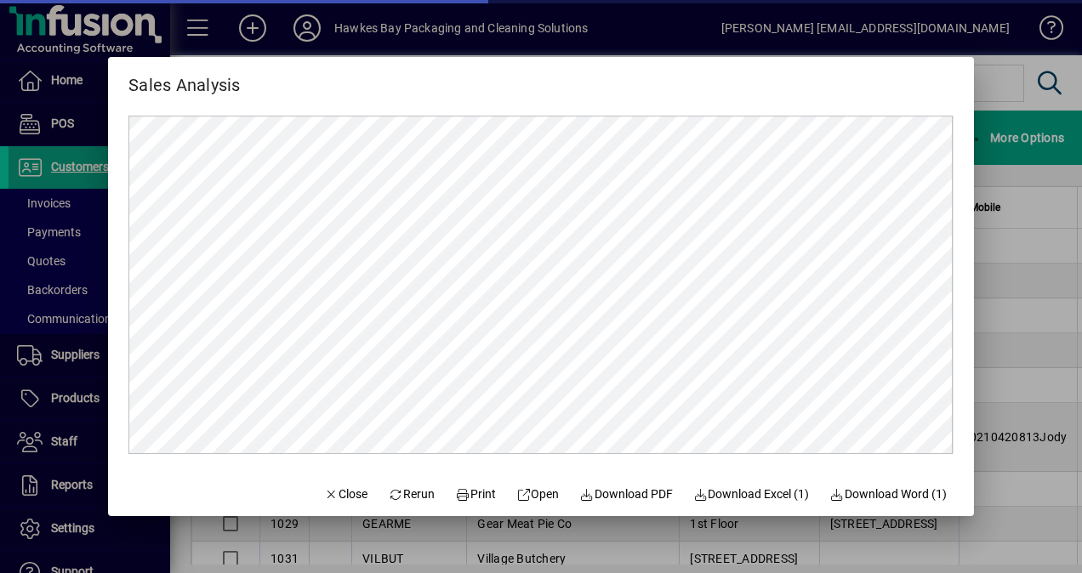
scroll to position [0, 0]
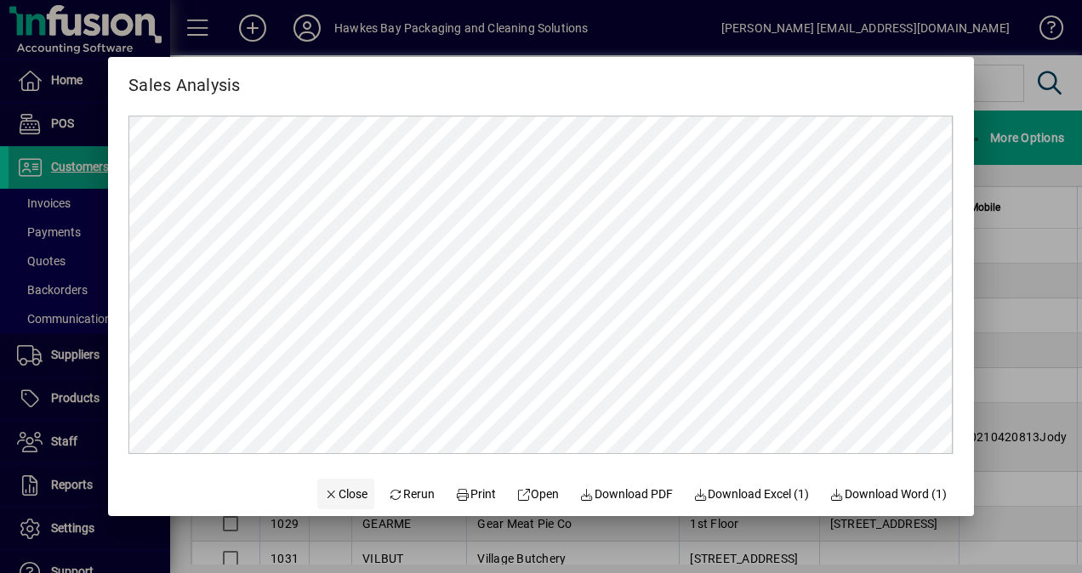
click at [335, 492] on span "Close" at bounding box center [346, 495] width 44 height 18
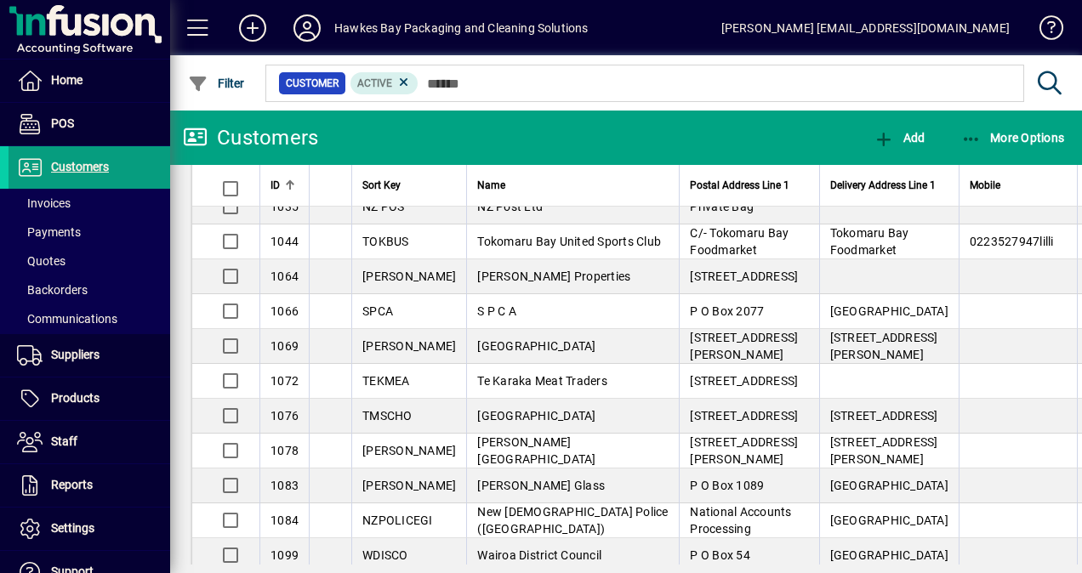
scroll to position [510, 0]
